Goal: Task Accomplishment & Management: Complete application form

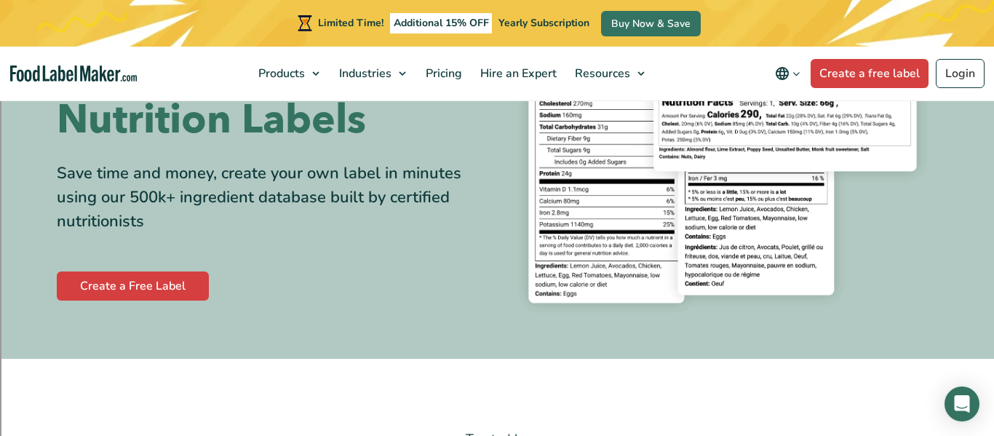
scroll to position [300, 0]
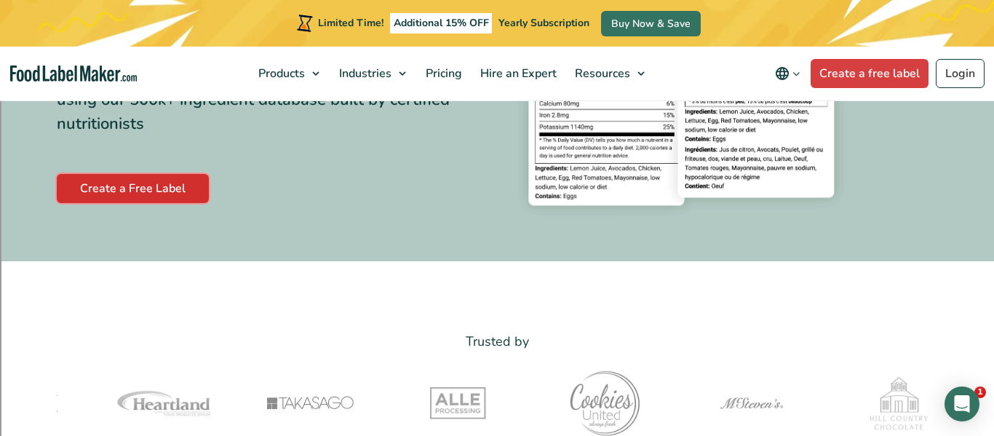
click at [128, 189] on link "Create a Free Label" at bounding box center [133, 188] width 152 height 29
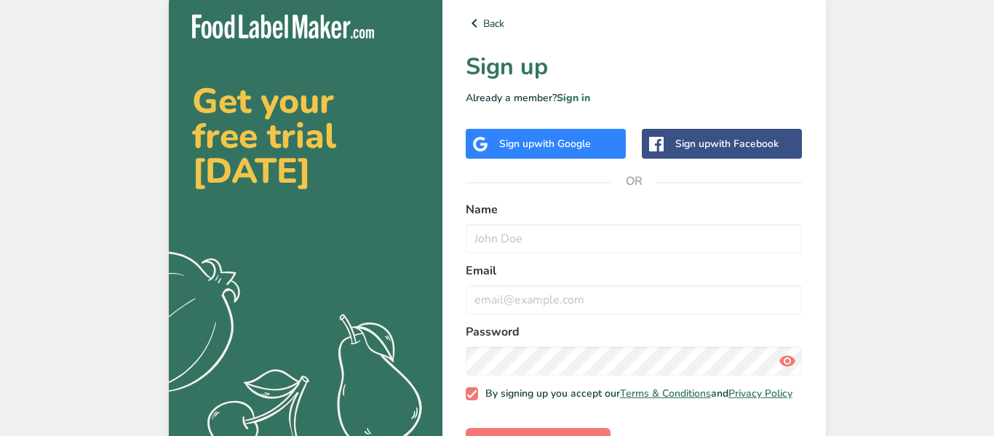
click at [529, 145] on div "Sign up with Google" at bounding box center [545, 143] width 92 height 15
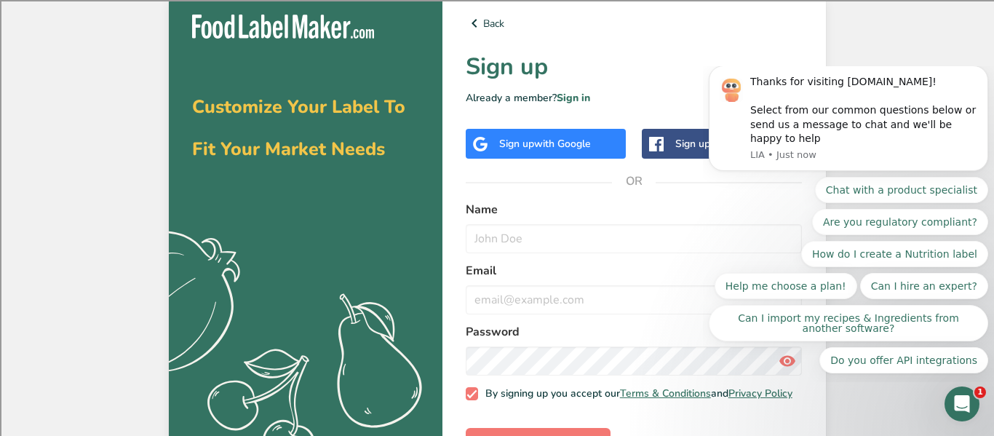
click at [78, 110] on div "Customize Your Label To Fit Your Market Needs .a{fill:#f5f3ed;} Back Sign up Al…" at bounding box center [497, 235] width 994 height 471
